Goal: Information Seeking & Learning: Learn about a topic

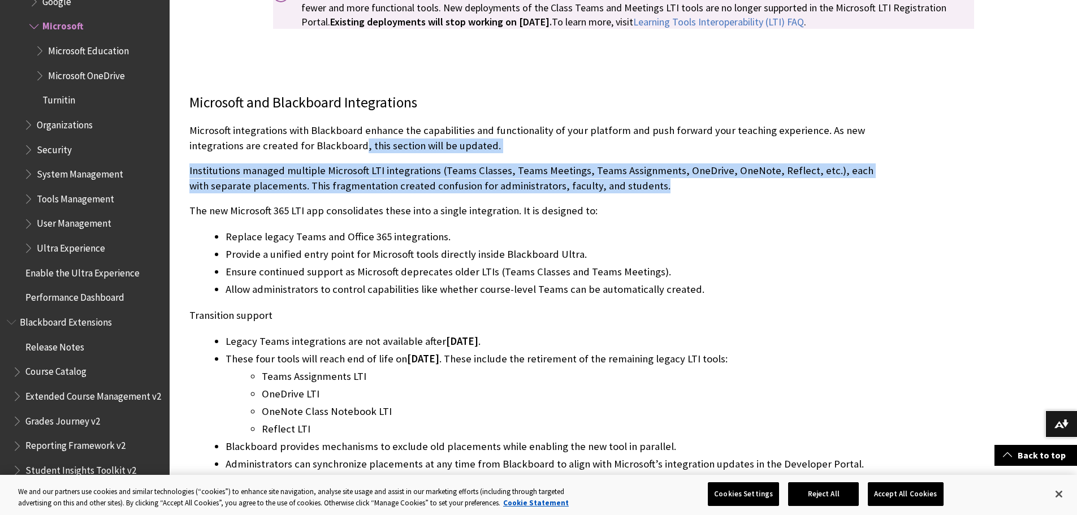
drag, startPoint x: 361, startPoint y: 145, endPoint x: 659, endPoint y: 185, distance: 300.5
click at [659, 185] on div "Microsoft and Blackboard Integrations Microsoft integrations with Blackboard en…" at bounding box center [539, 329] width 701 height 473
click at [659, 185] on p "Institutions managed multiple Microsoft LTI integrations (Teams Classes, Teams …" at bounding box center [539, 177] width 701 height 29
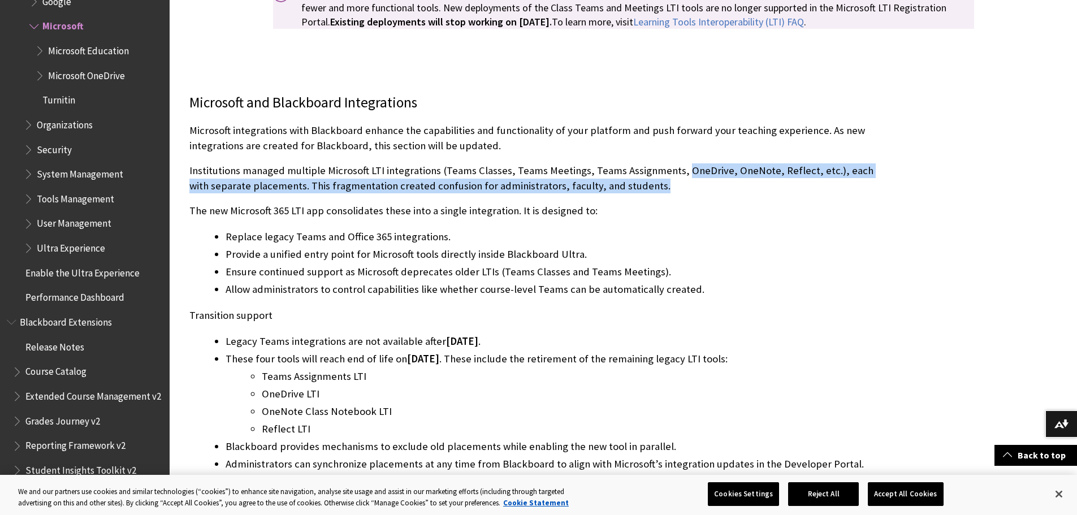
drag, startPoint x: 675, startPoint y: 167, endPoint x: 679, endPoint y: 184, distance: 17.4
click at [679, 184] on p "Institutions managed multiple Microsoft LTI integrations (Teams Classes, Teams …" at bounding box center [539, 177] width 701 height 29
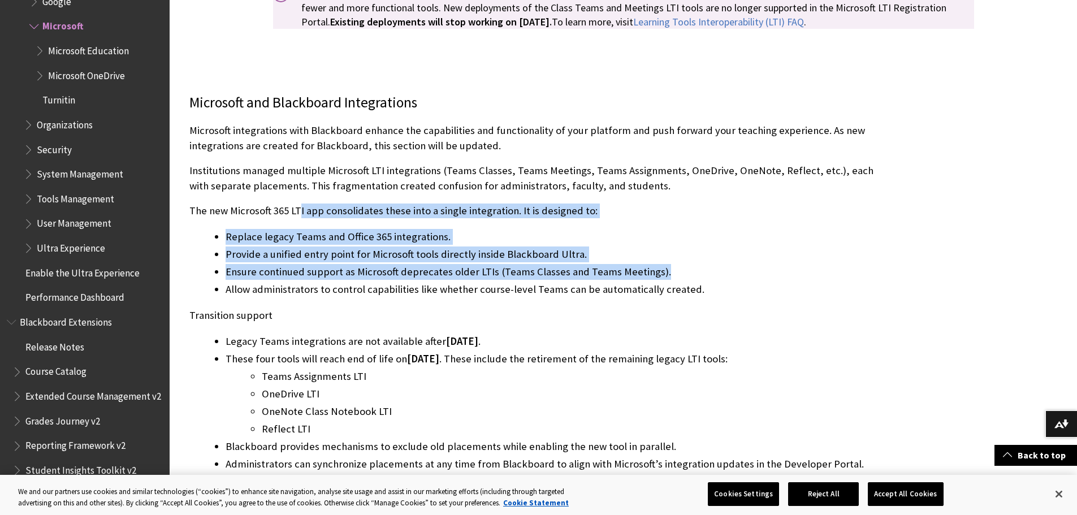
drag, startPoint x: 298, startPoint y: 207, endPoint x: 769, endPoint y: 276, distance: 476.4
click at [769, 276] on div "Microsoft and Blackboard Integrations Microsoft integrations with Blackboard en…" at bounding box center [539, 329] width 701 height 473
click at [769, 276] on li "Ensure continued support as Microsoft deprecates older LTIs (Teams Classes and …" at bounding box center [558, 272] width 665 height 16
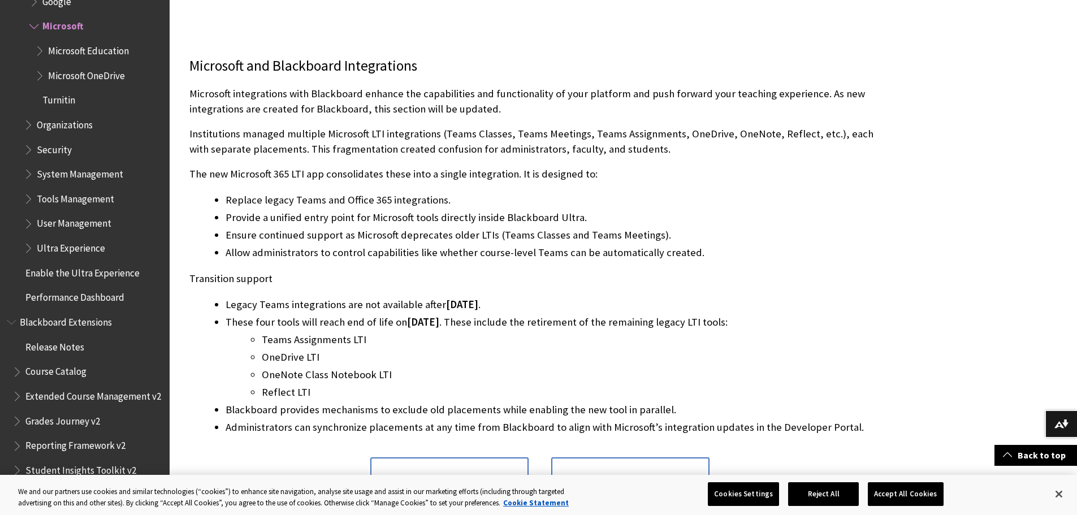
scroll to position [339, 0]
